Goal: Transaction & Acquisition: Purchase product/service

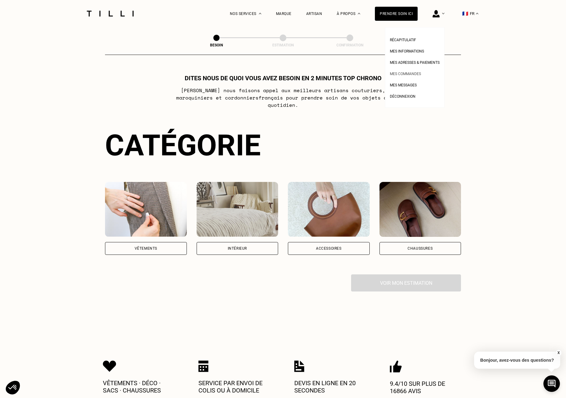
click at [413, 76] on span "Mes commandes" at bounding box center [405, 74] width 31 height 4
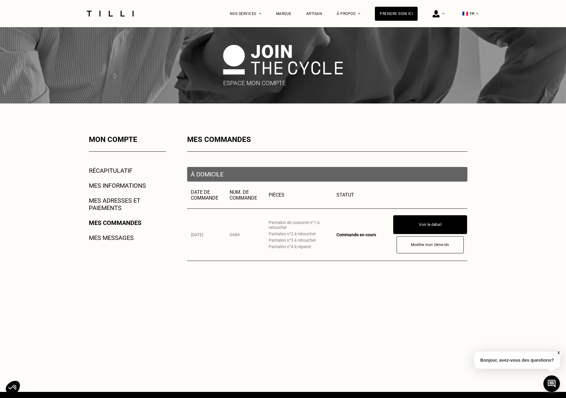
click at [448, 229] on button "Voir le détail" at bounding box center [430, 224] width 74 height 19
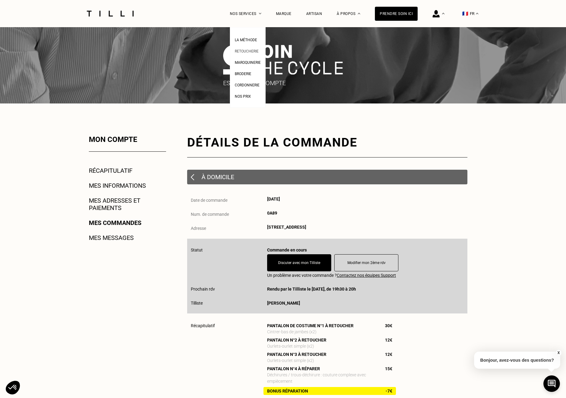
click at [252, 51] on span "Retoucherie" at bounding box center [247, 51] width 24 height 4
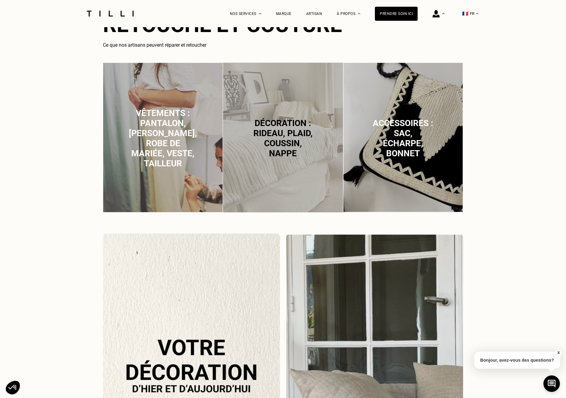
scroll to position [397, 0]
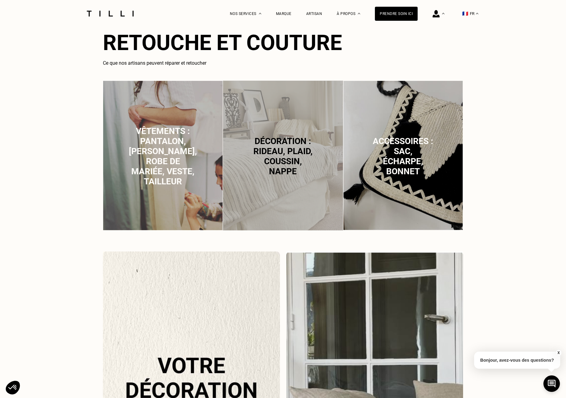
click at [171, 152] on span "Vêtements : pantalon, [PERSON_NAME], robe de mariée, veste, tailleur" at bounding box center [163, 156] width 68 height 60
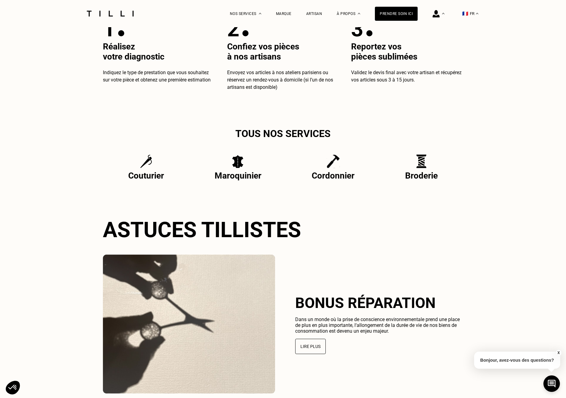
scroll to position [1115, 0]
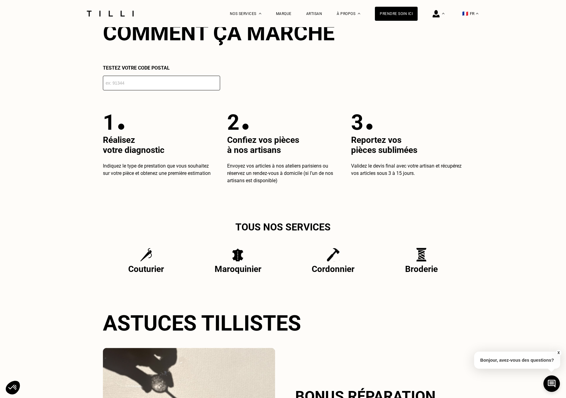
click at [132, 82] on input "number" at bounding box center [161, 83] width 117 height 15
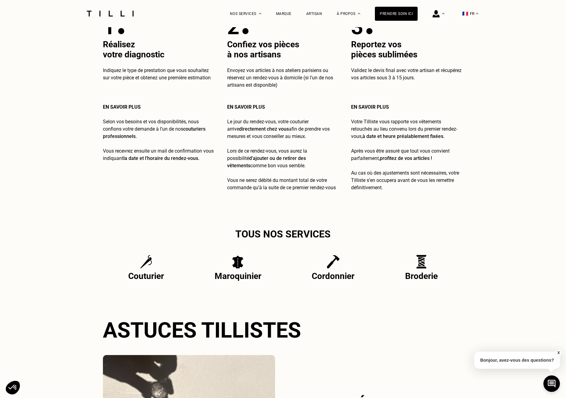
scroll to position [1267, 0]
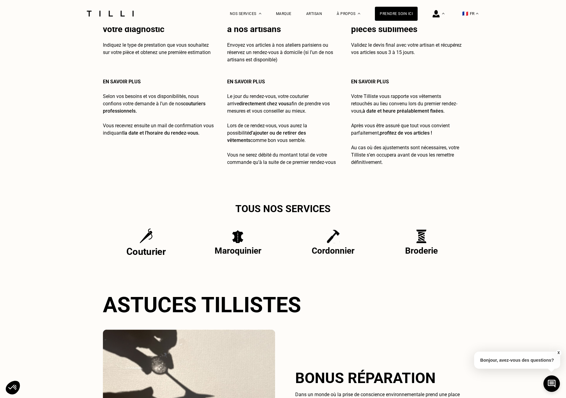
type input "75014"
click at [143, 244] on img at bounding box center [146, 235] width 13 height 15
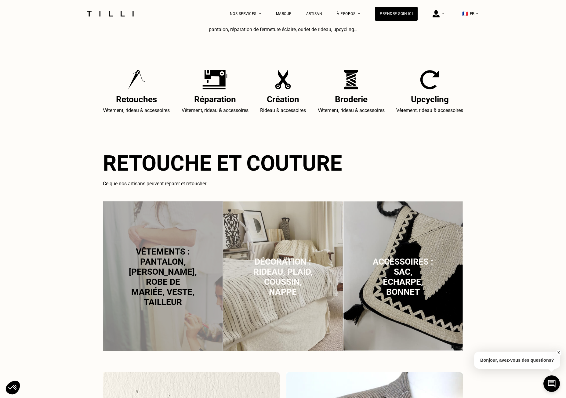
scroll to position [275, 0]
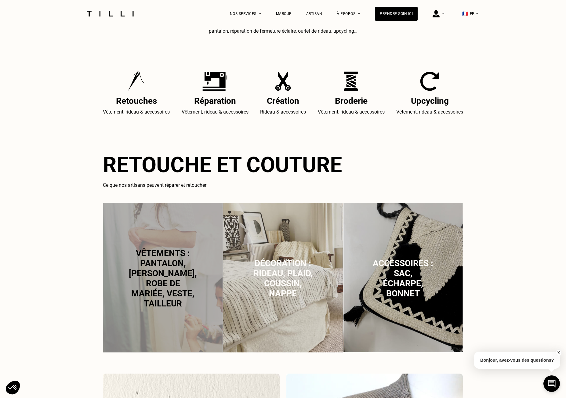
click at [163, 281] on span "Vêtements : pantalon, [PERSON_NAME], robe de mariée, veste, tailleur" at bounding box center [163, 278] width 68 height 60
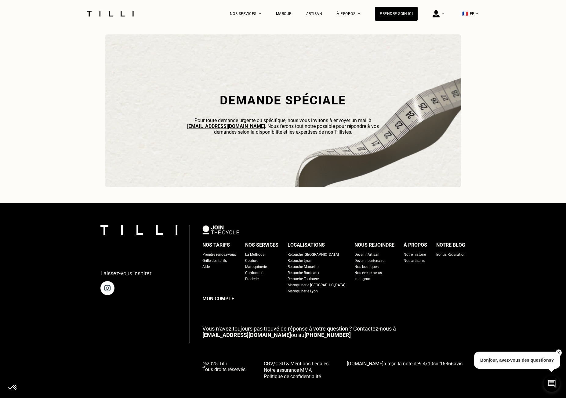
scroll to position [1937, 0]
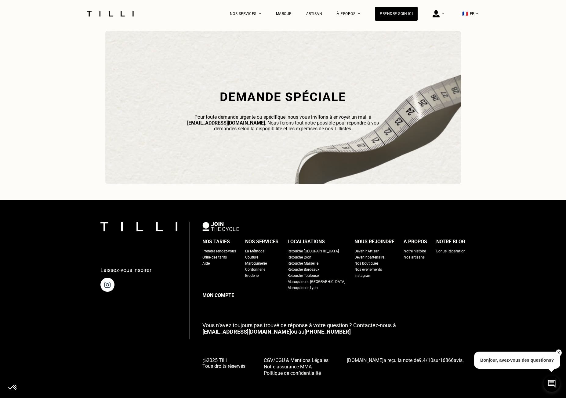
click at [108, 8] on div at bounding box center [110, 13] width 51 height 27
click at [109, 12] on img at bounding box center [110, 14] width 51 height 6
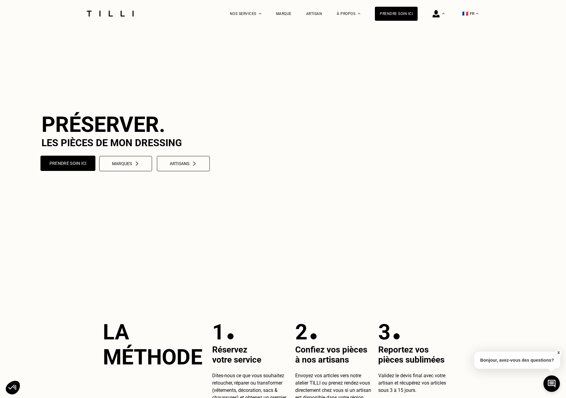
click at [67, 171] on button "Prendre soin ici" at bounding box center [68, 163] width 55 height 15
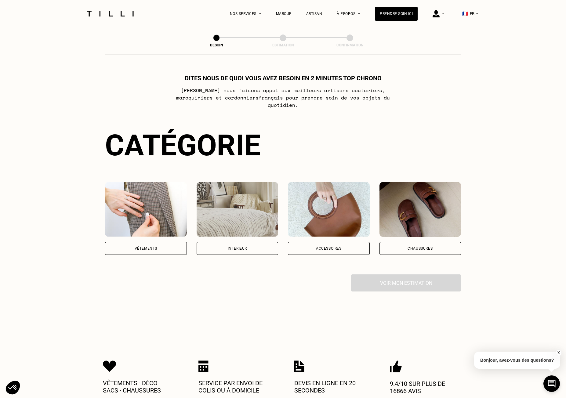
click at [145, 244] on div "Vêtements" at bounding box center [146, 248] width 82 height 13
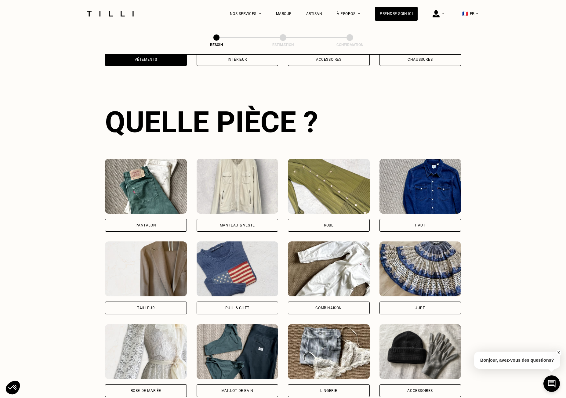
scroll to position [216, 0]
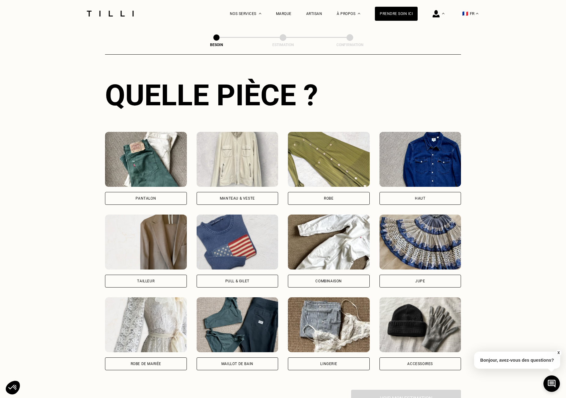
drag, startPoint x: 150, startPoint y: 275, endPoint x: 184, endPoint y: 277, distance: 34.0
click at [151, 279] on div "Tailleur" at bounding box center [145, 281] width 17 height 4
select select "FR"
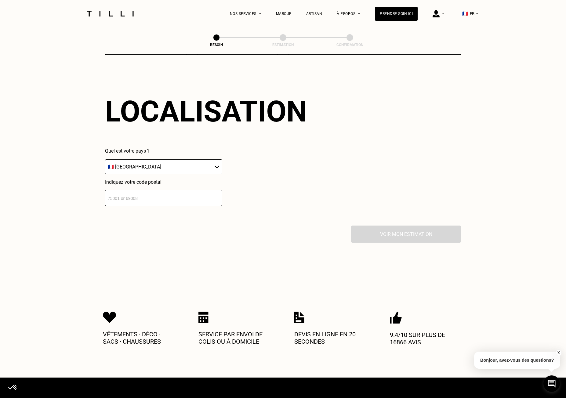
scroll to position [532, 0]
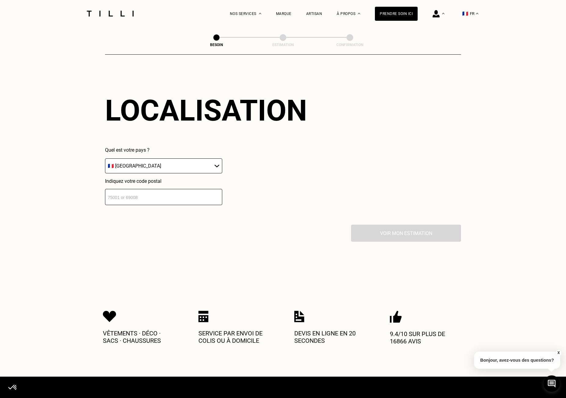
click at [144, 191] on input "number" at bounding box center [163, 197] width 117 height 16
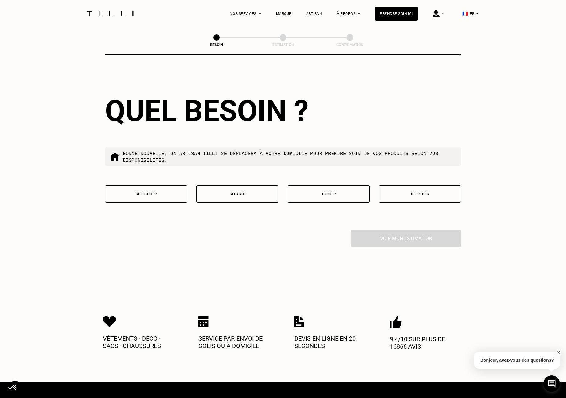
scroll to position [684, 0]
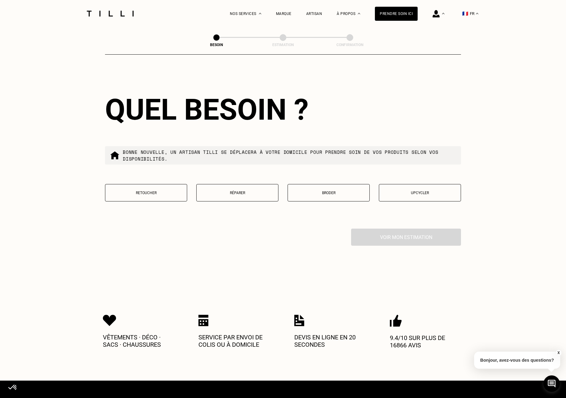
type input "75014"
click at [163, 191] on p "Retoucher" at bounding box center [145, 193] width 75 height 4
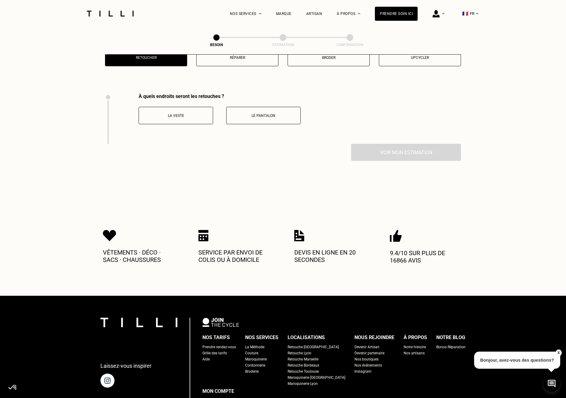
scroll to position [840, 0]
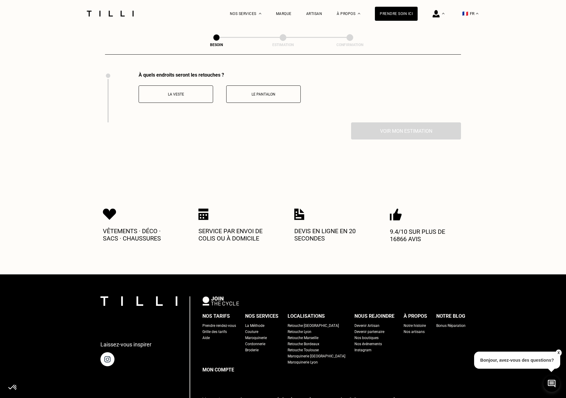
click at [268, 92] on p "Le pantalon" at bounding box center [264, 94] width 68 height 4
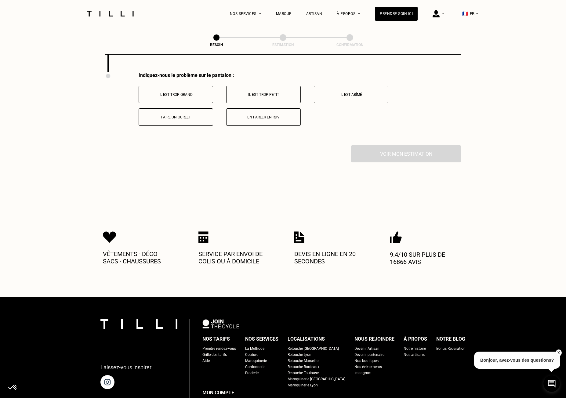
scroll to position [891, 0]
click at [188, 92] on p "Il est trop grand" at bounding box center [176, 94] width 68 height 4
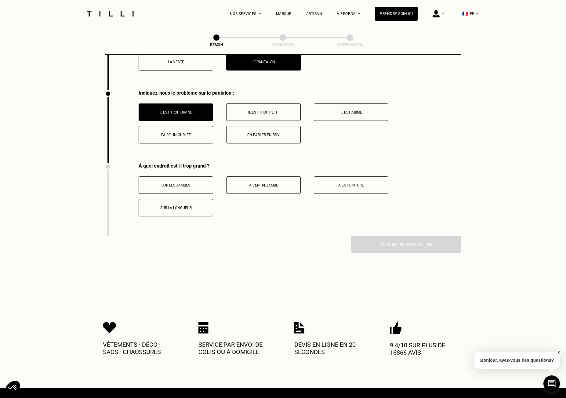
scroll to position [872, 0]
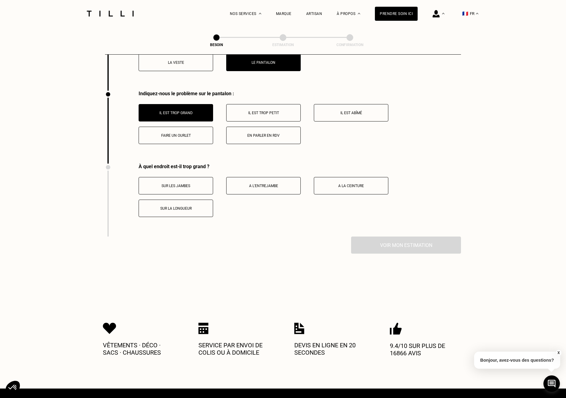
click at [366, 191] on button "A la ceinture" at bounding box center [351, 185] width 75 height 17
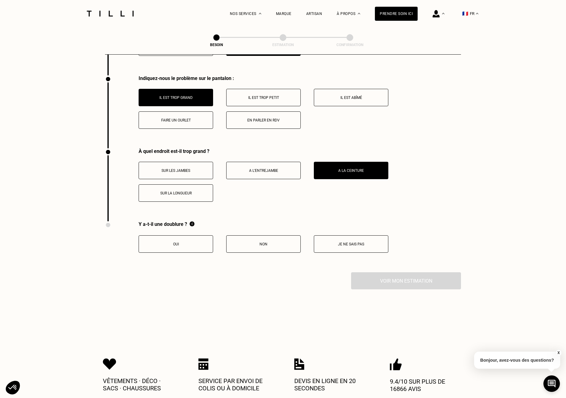
scroll to position [903, 0]
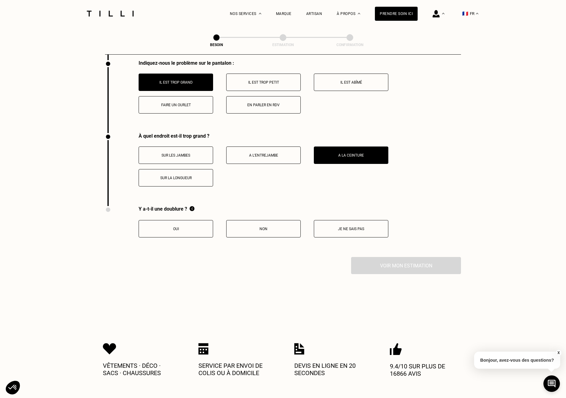
click at [281, 227] on p "Non" at bounding box center [264, 229] width 68 height 4
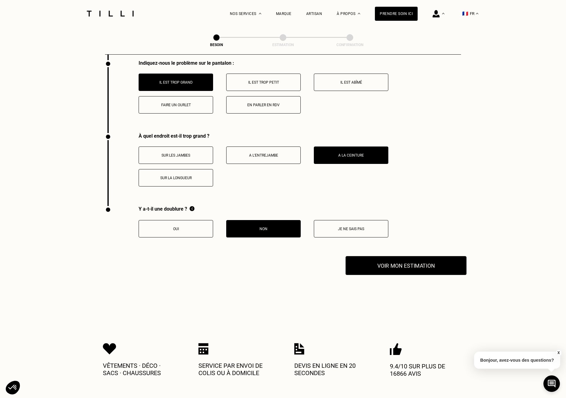
click at [414, 263] on button "Voir mon estimation" at bounding box center [406, 265] width 121 height 19
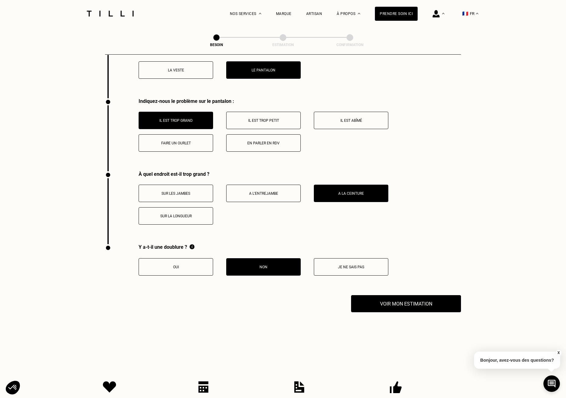
scroll to position [750, 0]
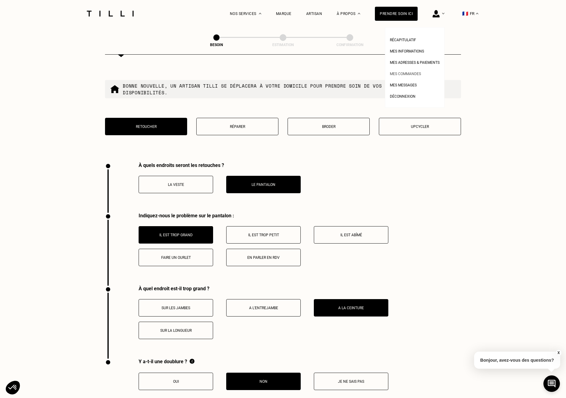
click at [417, 74] on span "Mes commandes" at bounding box center [405, 74] width 31 height 4
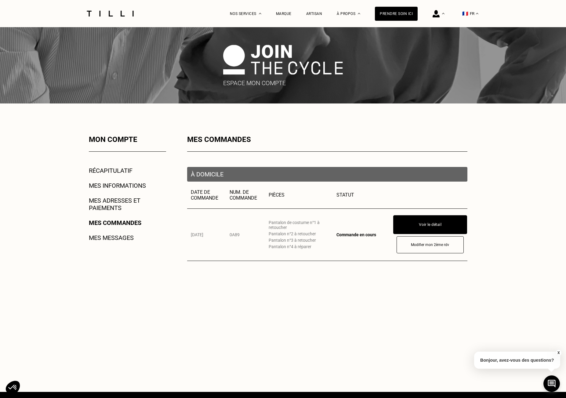
click at [437, 221] on button "Voir le détail" at bounding box center [430, 224] width 74 height 19
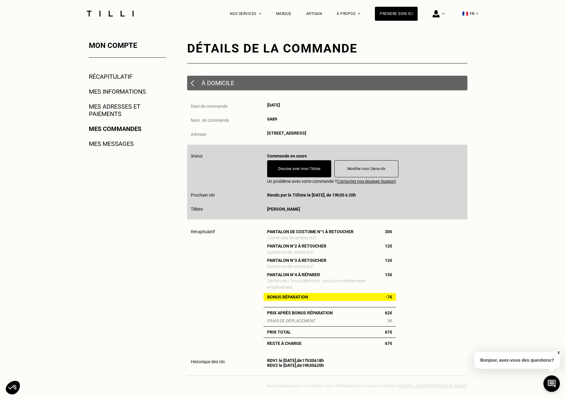
scroll to position [92, 0]
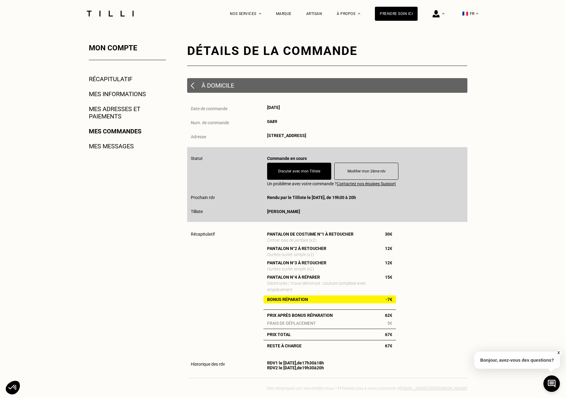
click at [116, 112] on link "Mes adresses et paiements" at bounding box center [127, 112] width 77 height 15
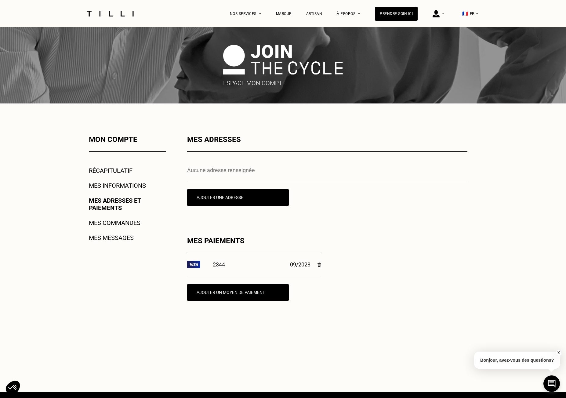
click at [114, 218] on div "Mon compte Récapitulatif Mes informations Mes adresses et paiements Mes command…" at bounding box center [119, 248] width 93 height 226
click at [121, 228] on div "Mon compte Récapitulatif Mes informations Mes adresses et paiements Mes command…" at bounding box center [119, 248] width 93 height 226
click at [126, 227] on link "Mes commandes" at bounding box center [115, 222] width 52 height 7
